Goal: Information Seeking & Learning: Learn about a topic

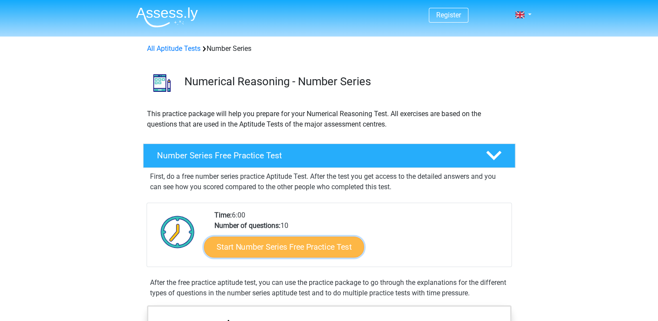
click at [251, 244] on link "Start Number Series Free Practice Test" at bounding box center [284, 246] width 160 height 21
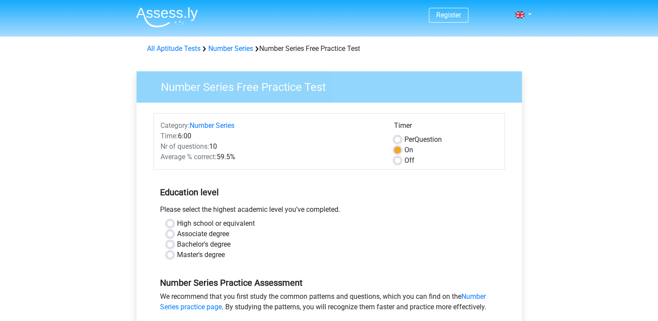
click at [177, 253] on label "Master's degree" at bounding box center [201, 255] width 48 height 10
click at [169, 253] on input "Master's degree" at bounding box center [170, 254] width 7 height 9
radio input "true"
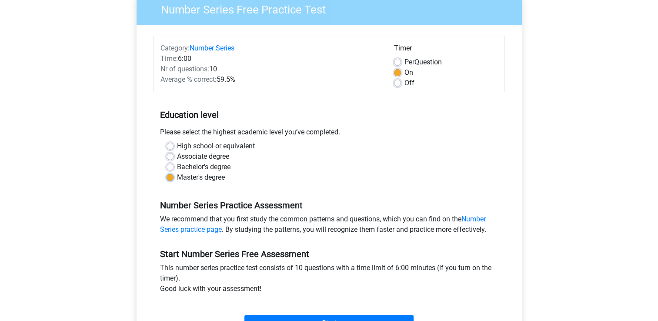
scroll to position [87, 0]
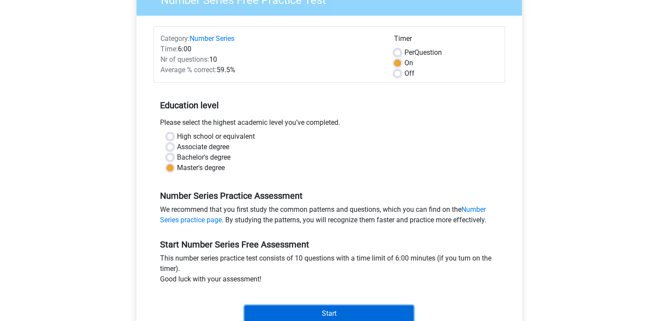
click at [304, 305] on input "Start" at bounding box center [328, 313] width 169 height 17
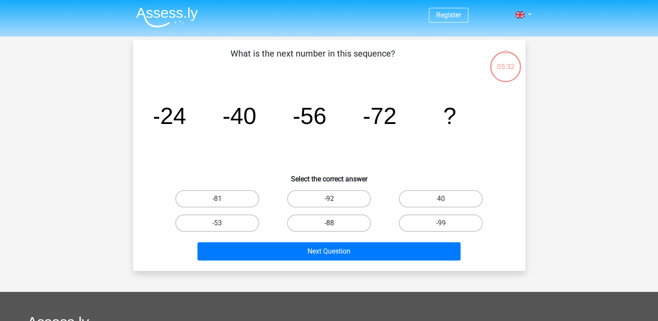
click at [343, 221] on label "-88" at bounding box center [329, 222] width 84 height 17
click at [335, 223] on input "-88" at bounding box center [332, 226] width 6 height 6
radio input "true"
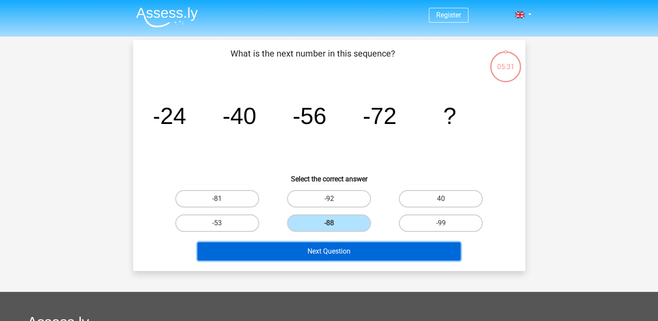
click at [335, 251] on button "Next Question" at bounding box center [329, 251] width 263 height 18
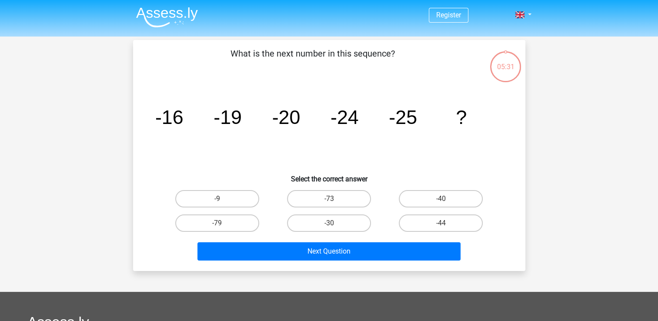
scroll to position [40, 0]
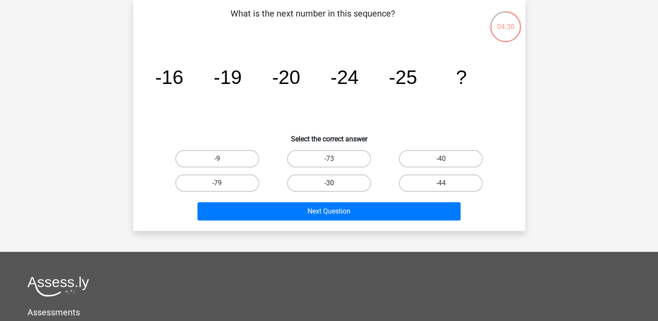
click at [328, 179] on label "-30" at bounding box center [329, 182] width 84 height 17
click at [329, 183] on input "-30" at bounding box center [332, 186] width 6 height 6
radio input "true"
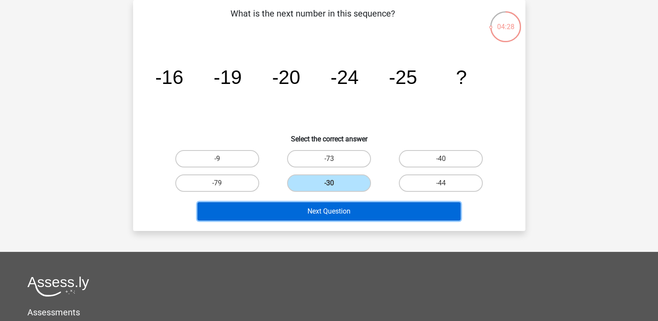
click at [337, 206] on button "Next Question" at bounding box center [329, 211] width 263 height 18
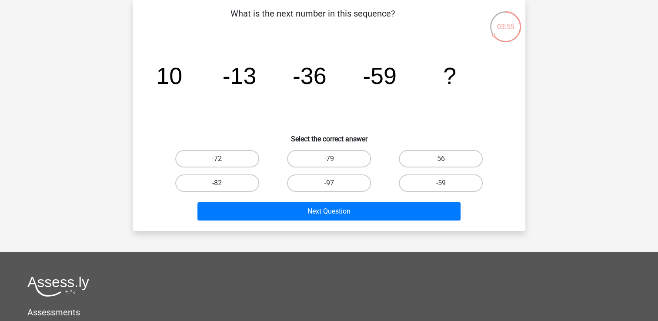
click at [238, 178] on label "-82" at bounding box center [217, 182] width 84 height 17
click at [223, 183] on input "-82" at bounding box center [220, 186] width 6 height 6
radio input "true"
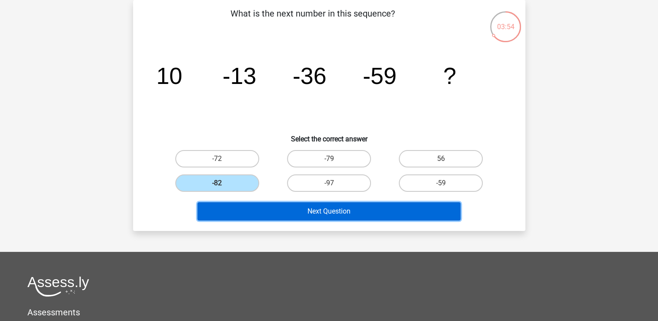
click at [315, 207] on button "Next Question" at bounding box center [329, 211] width 263 height 18
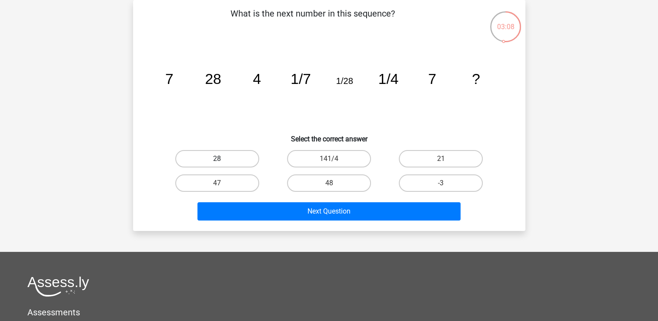
click at [203, 157] on label "28" at bounding box center [217, 158] width 84 height 17
click at [217, 159] on input "28" at bounding box center [220, 162] width 6 height 6
radio input "true"
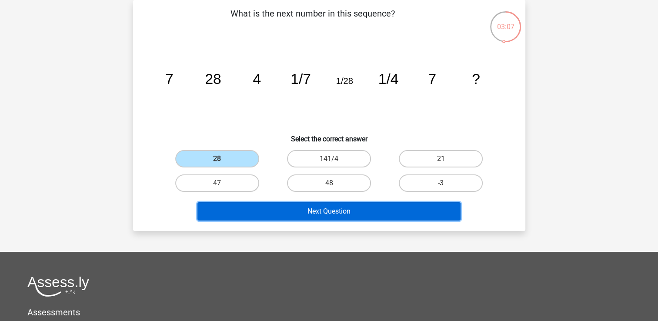
click at [325, 210] on button "Next Question" at bounding box center [329, 211] width 263 height 18
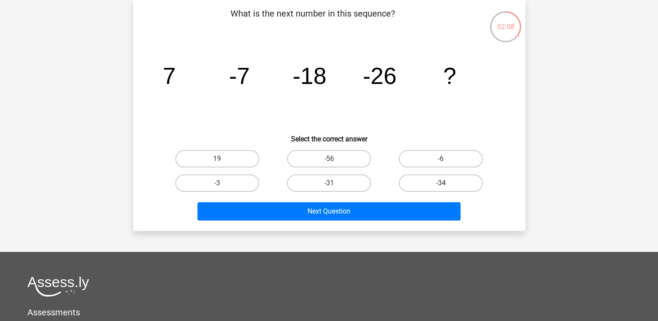
click at [433, 183] on label "-34" at bounding box center [441, 182] width 84 height 17
click at [441, 183] on input "-34" at bounding box center [444, 186] width 6 height 6
radio input "true"
click at [342, 178] on label "-31" at bounding box center [329, 182] width 84 height 17
click at [335, 183] on input "-31" at bounding box center [332, 186] width 6 height 6
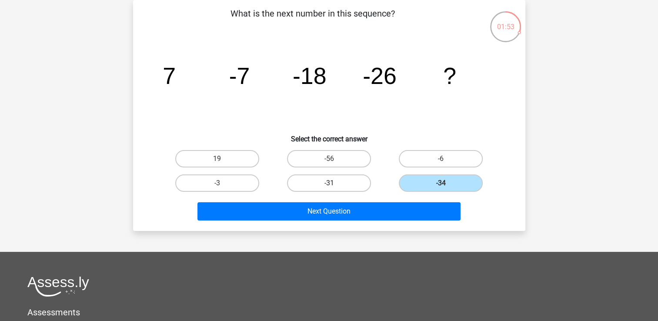
radio input "true"
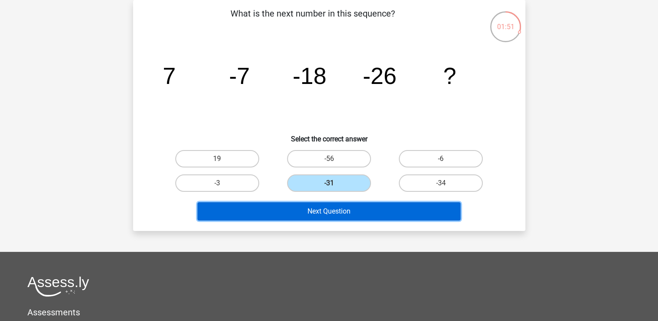
click at [342, 208] on button "Next Question" at bounding box center [329, 211] width 263 height 18
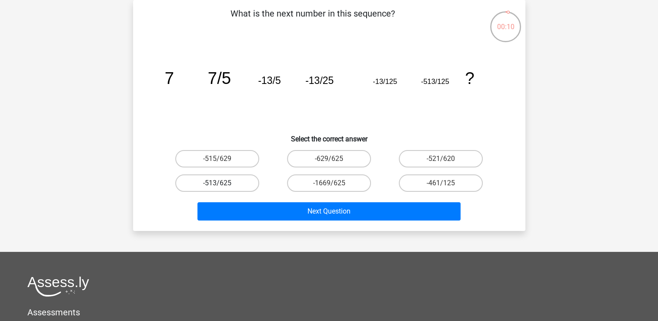
click at [234, 184] on label "-513/625" at bounding box center [217, 182] width 84 height 17
click at [223, 184] on input "-513/625" at bounding box center [220, 186] width 6 height 6
radio input "true"
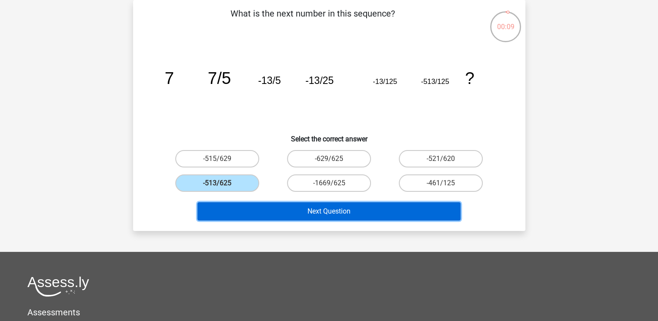
click at [322, 214] on button "Next Question" at bounding box center [329, 211] width 263 height 18
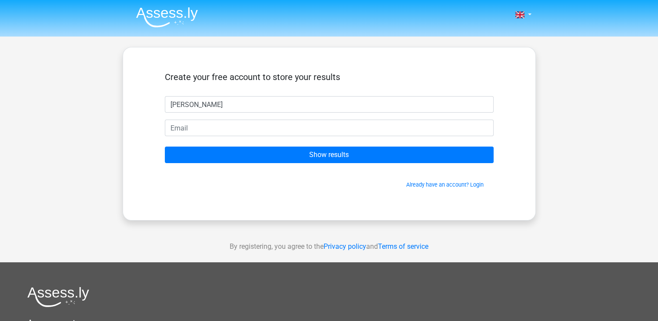
type input "Aliya Bhat"
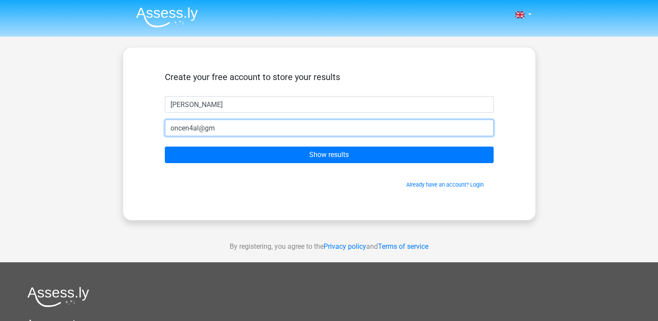
type input "oncen4al@gmail.com"
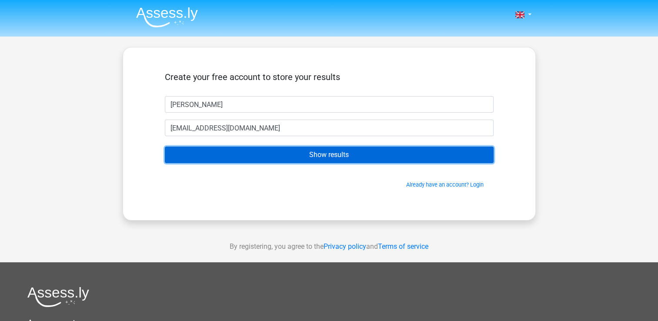
click at [331, 159] on input "Show results" at bounding box center [329, 155] width 329 height 17
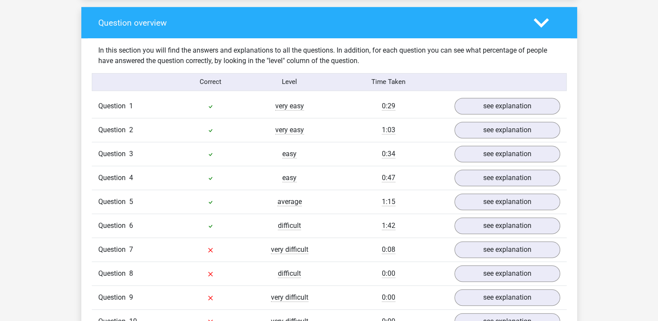
scroll to position [653, 0]
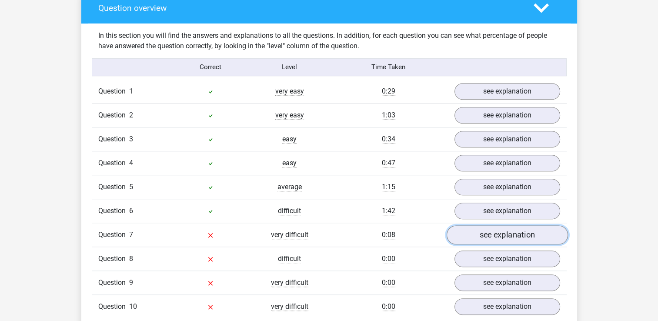
click at [498, 238] on link "see explanation" at bounding box center [506, 234] width 121 height 19
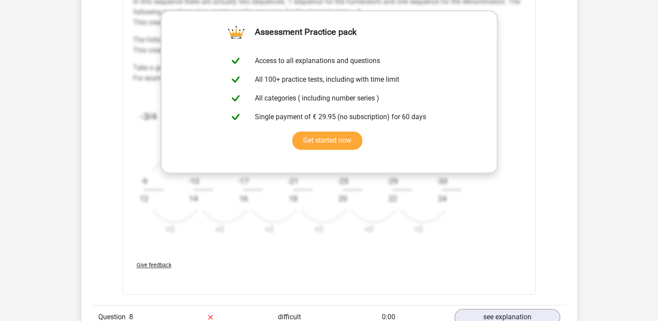
scroll to position [1218, 0]
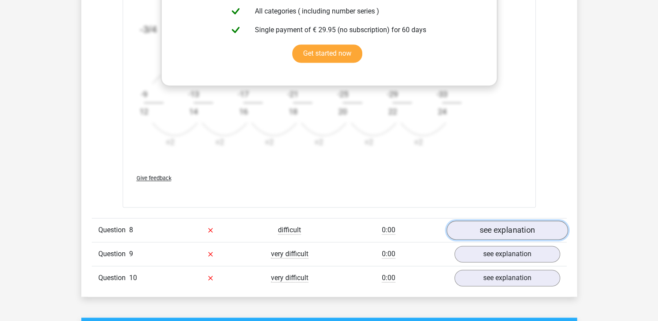
click at [479, 224] on link "see explanation" at bounding box center [506, 230] width 121 height 19
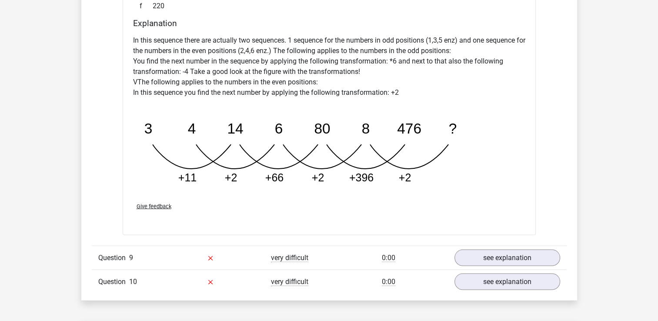
scroll to position [1697, 0]
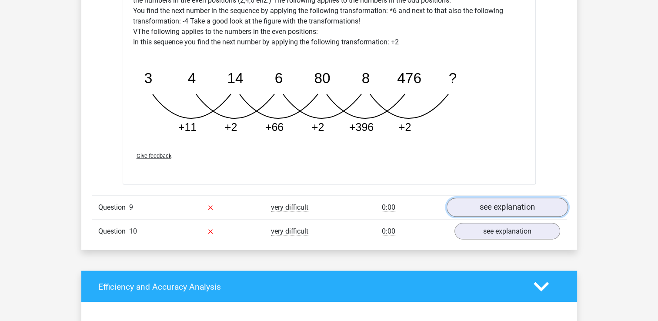
click at [516, 209] on link "see explanation" at bounding box center [506, 207] width 121 height 19
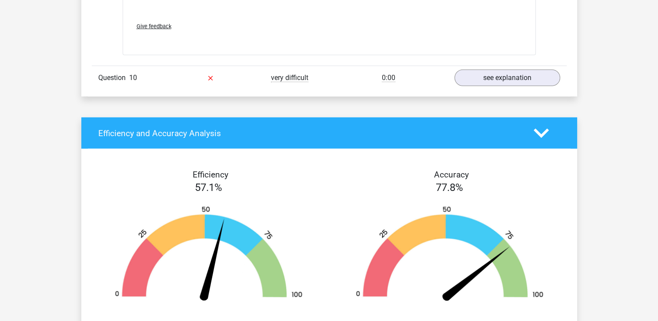
scroll to position [2393, 0]
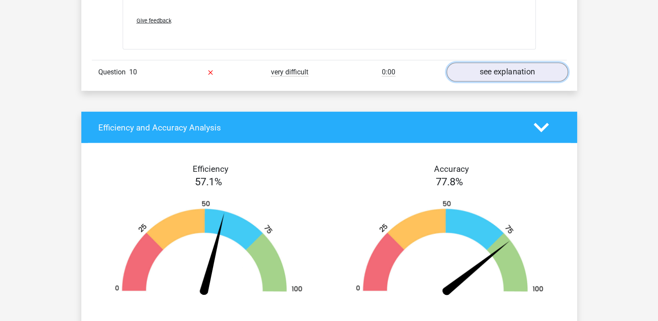
click at [492, 70] on link "see explanation" at bounding box center [506, 72] width 121 height 19
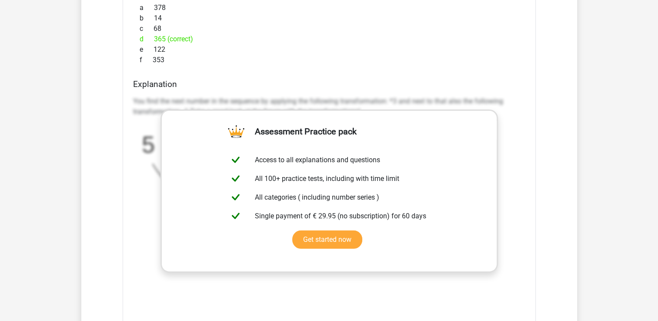
scroll to position [2654, 0]
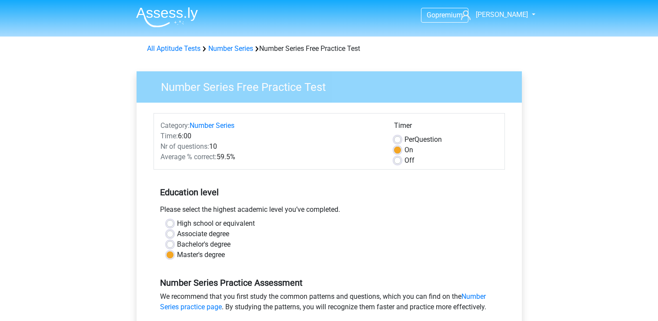
scroll to position [87, 0]
